Goal: Navigation & Orientation: Find specific page/section

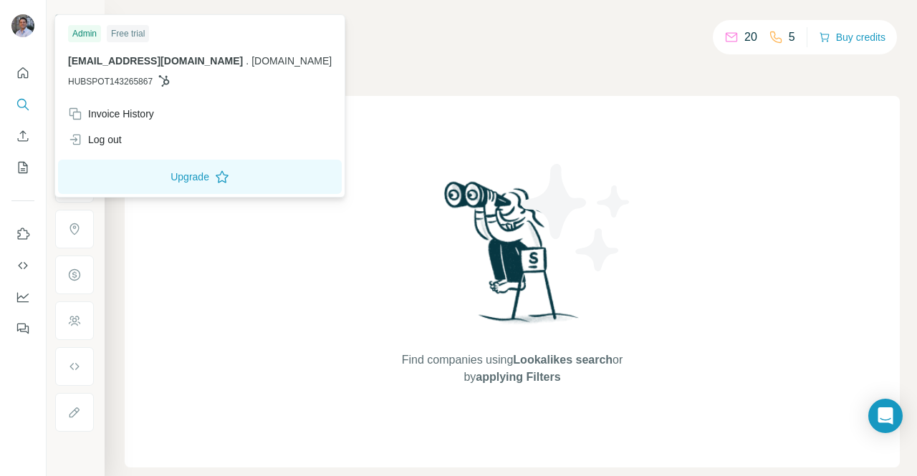
click at [29, 13] on div at bounding box center [25, 27] width 42 height 47
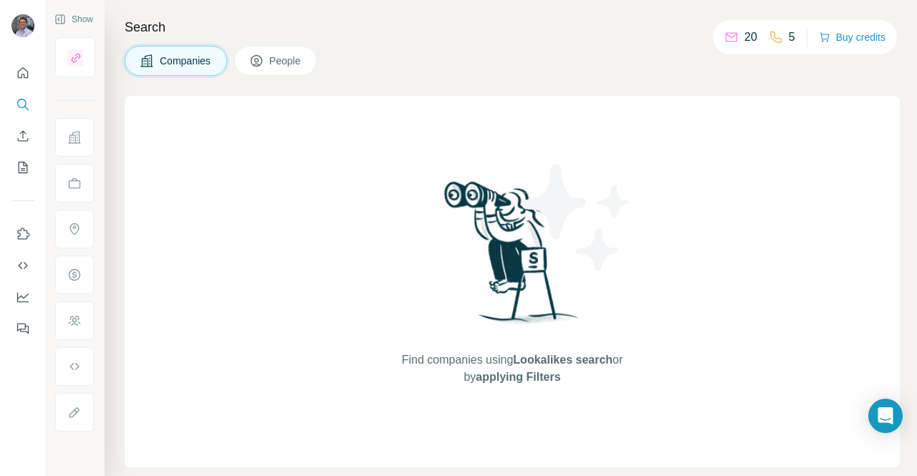
click at [19, 25] on img at bounding box center [22, 25] width 23 height 23
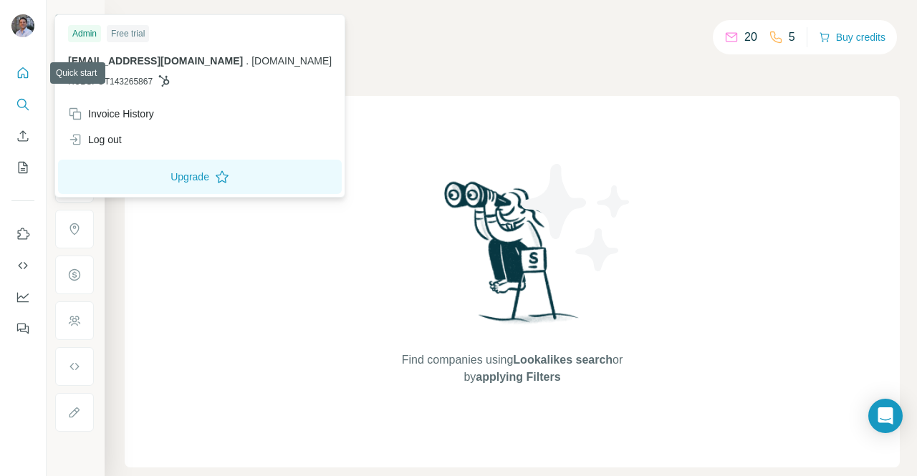
click at [24, 71] on icon "Quick start" at bounding box center [23, 73] width 14 height 14
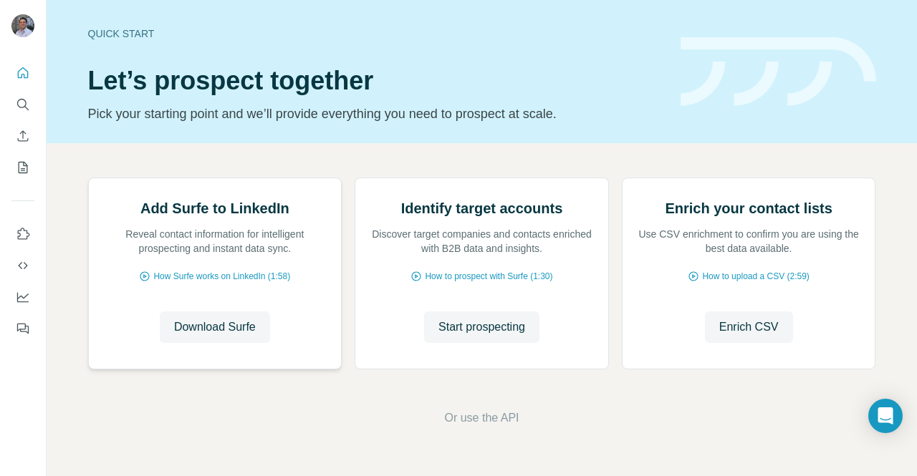
scroll to position [126, 0]
click at [24, 108] on icon "Search" at bounding box center [23, 104] width 14 height 14
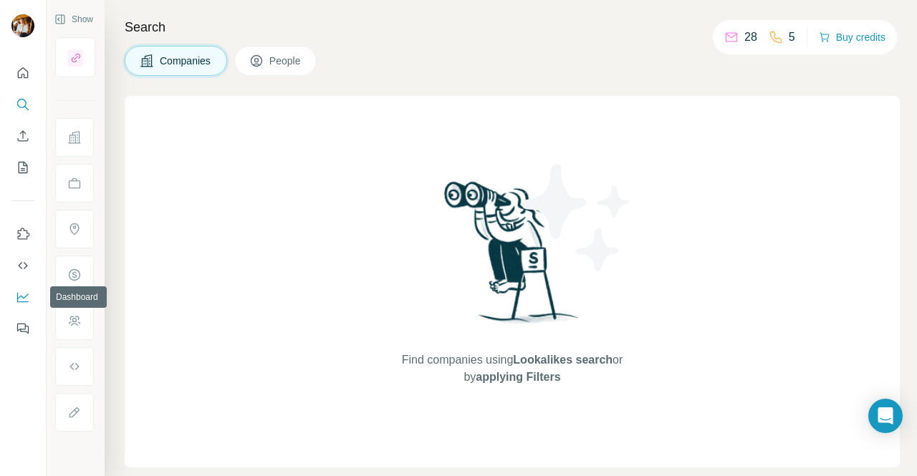
click at [17, 299] on icon "Dashboard" at bounding box center [22, 297] width 11 height 6
